Goal: Navigation & Orientation: Find specific page/section

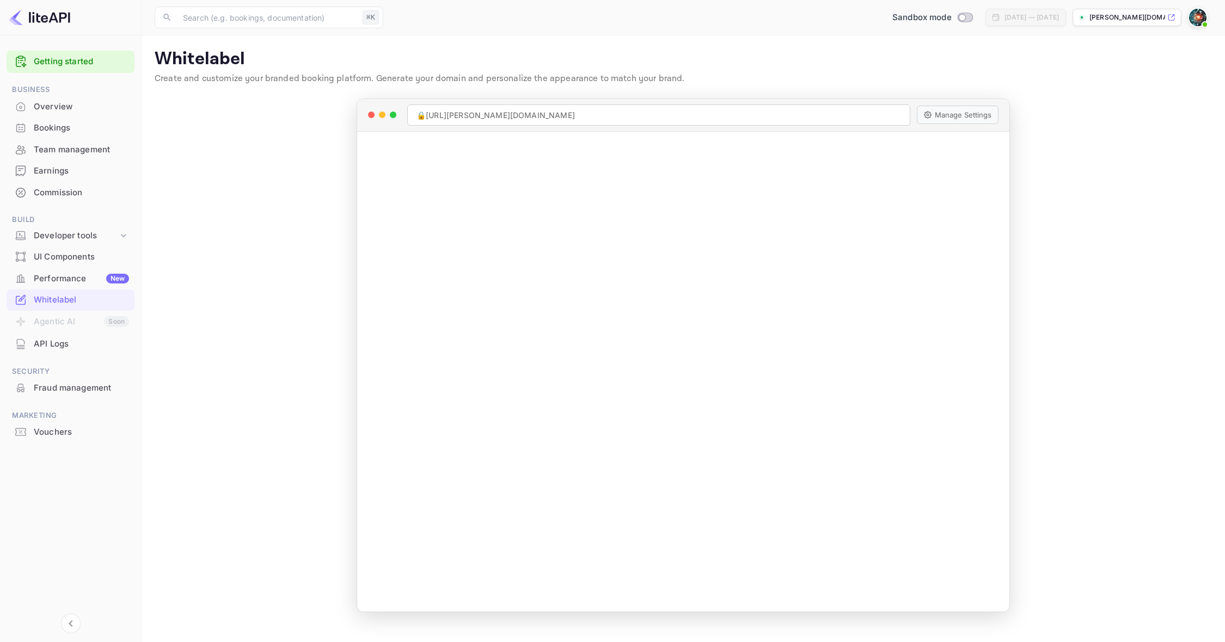
click at [53, 124] on div "Bookings" at bounding box center [81, 128] width 95 height 13
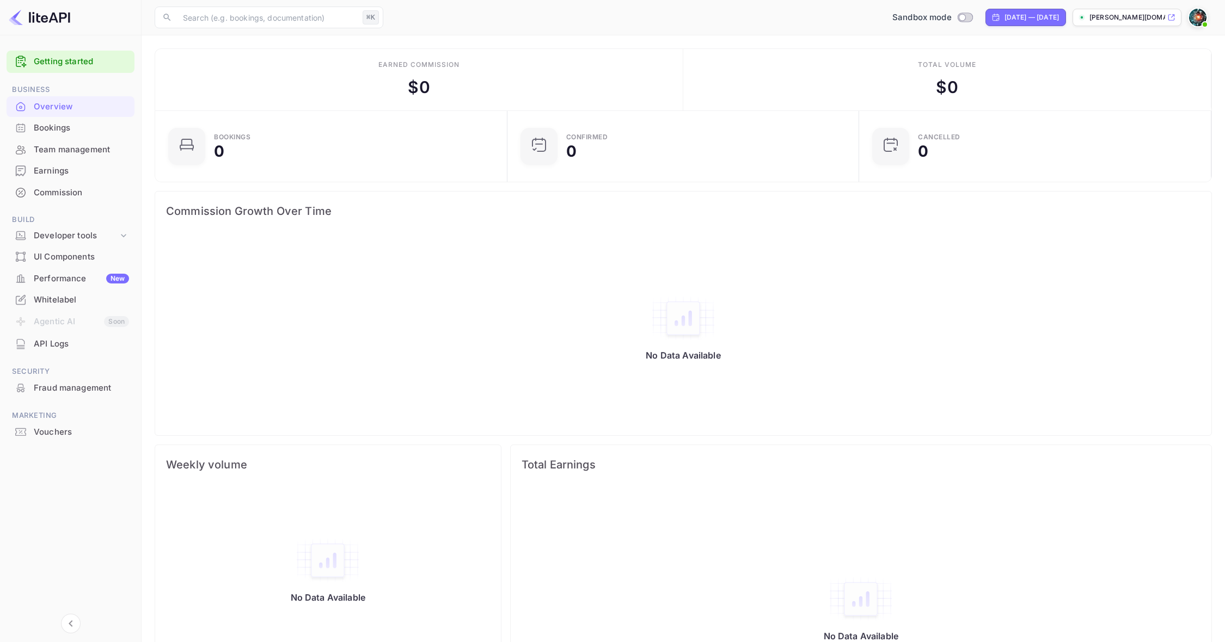
click at [68, 259] on div "UI Components" at bounding box center [81, 257] width 95 height 13
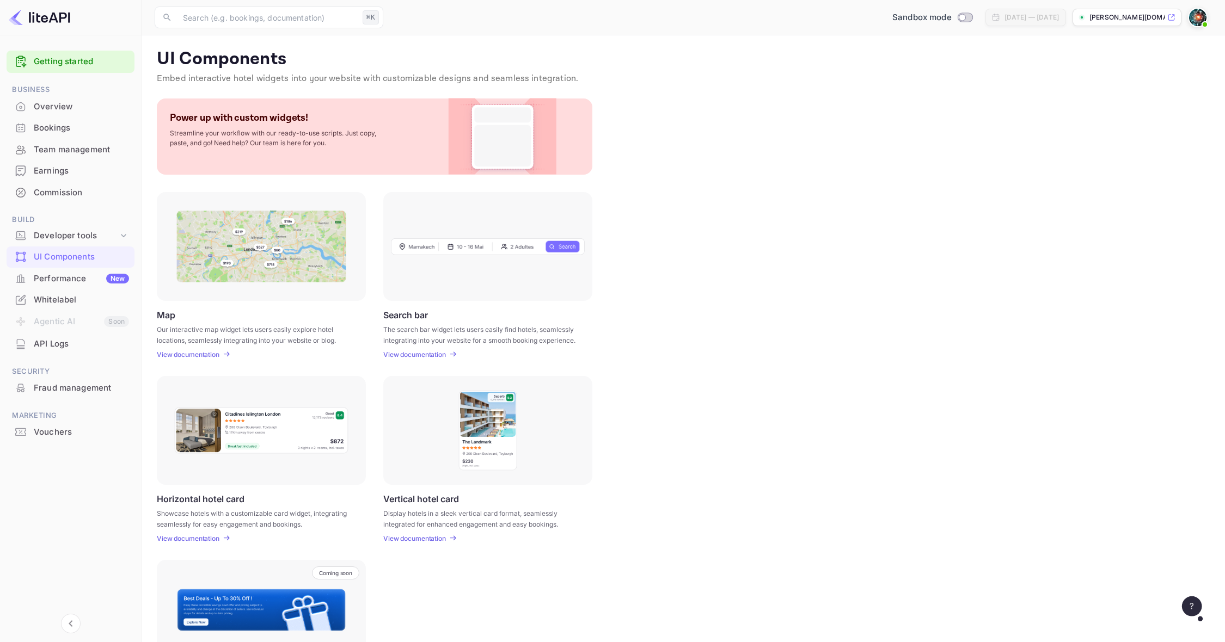
click at [68, 273] on div "Performance New" at bounding box center [81, 279] width 95 height 13
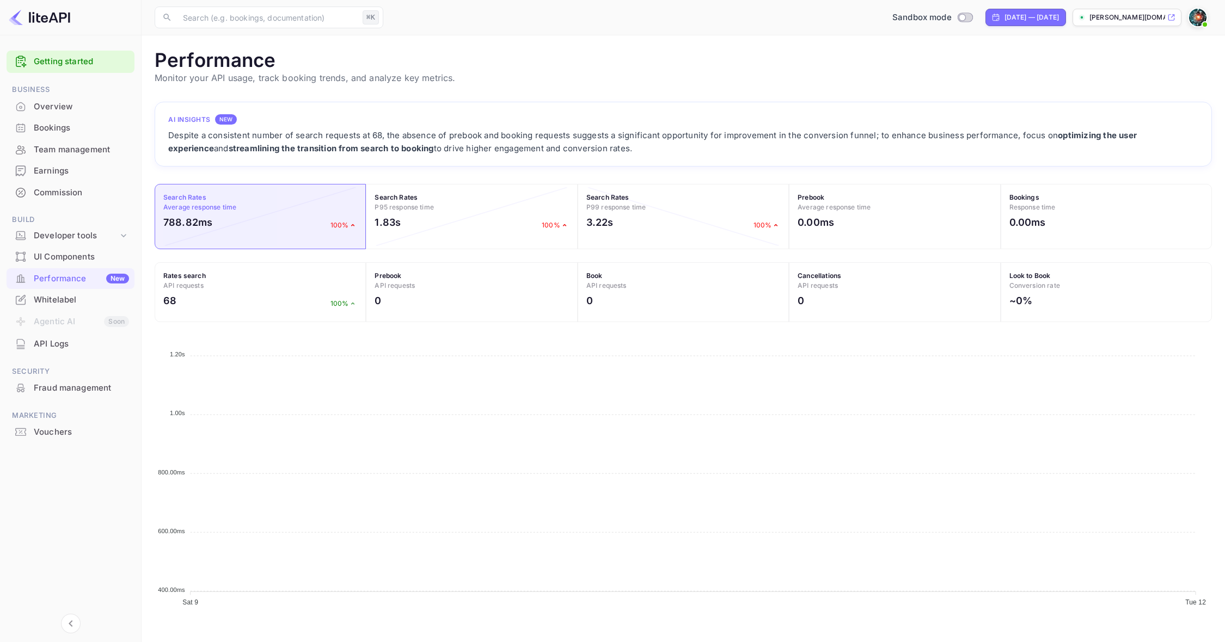
scroll to position [280, 1057]
